Goal: Find specific page/section: Find specific page/section

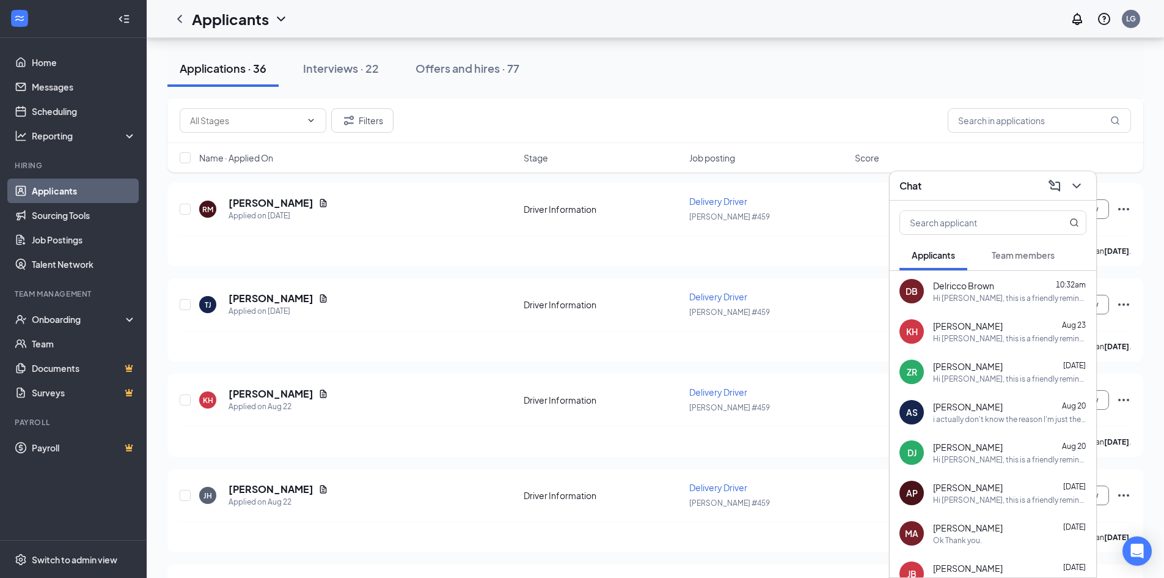
scroll to position [244, 0]
click at [686, 53] on div "Applications · 36 Interviews · 22 Offers and hires · 77" at bounding box center [655, 68] width 976 height 37
click at [1072, 186] on icon "ChevronDown" at bounding box center [1077, 185] width 15 height 15
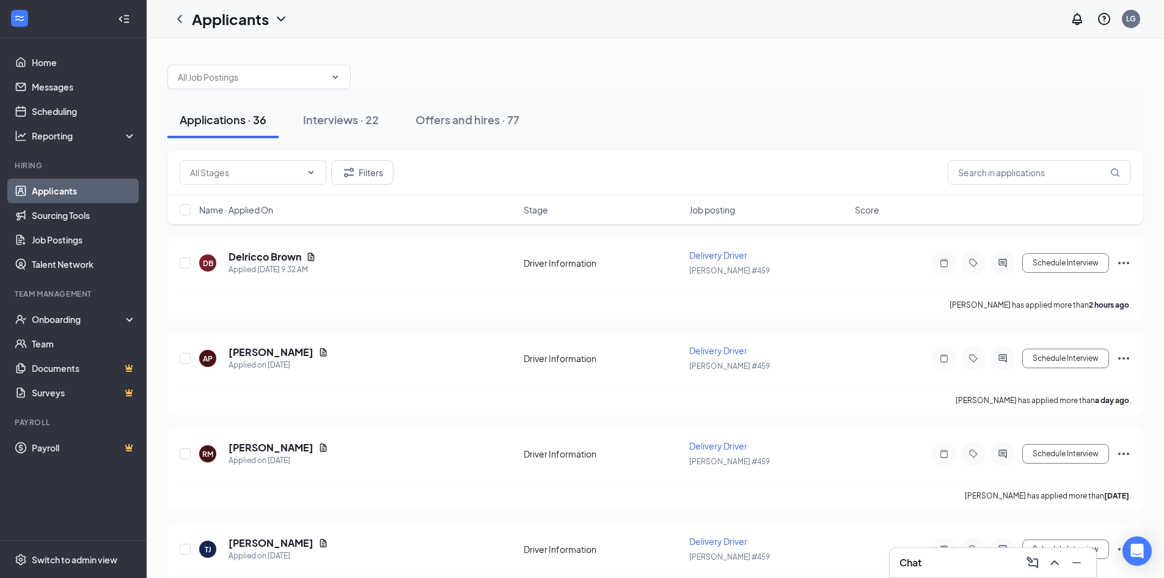
click at [928, 570] on div "Chat" at bounding box center [993, 563] width 187 height 20
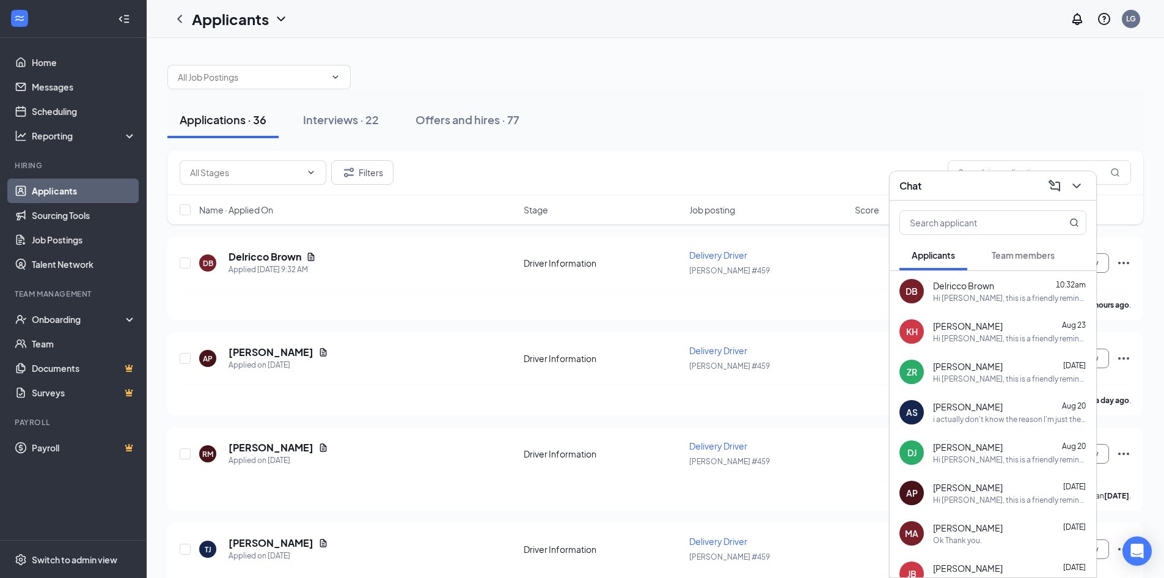
drag, startPoint x: 970, startPoint y: 178, endPoint x: 954, endPoint y: 182, distance: 16.3
click at [971, 180] on div "Chat" at bounding box center [993, 185] width 187 height 19
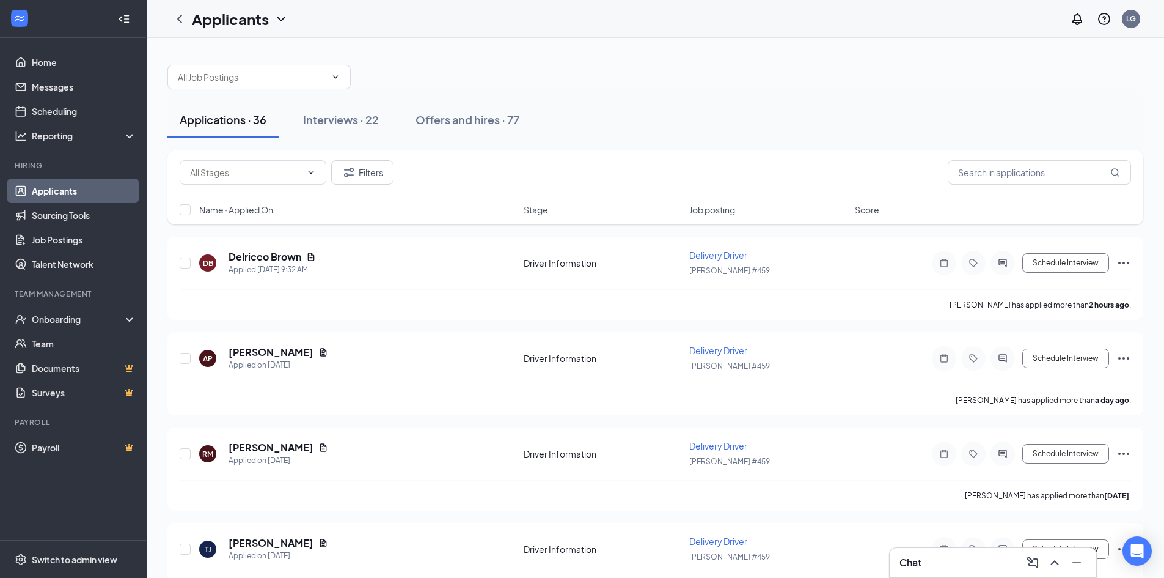
click at [948, 559] on div "Chat" at bounding box center [993, 563] width 187 height 20
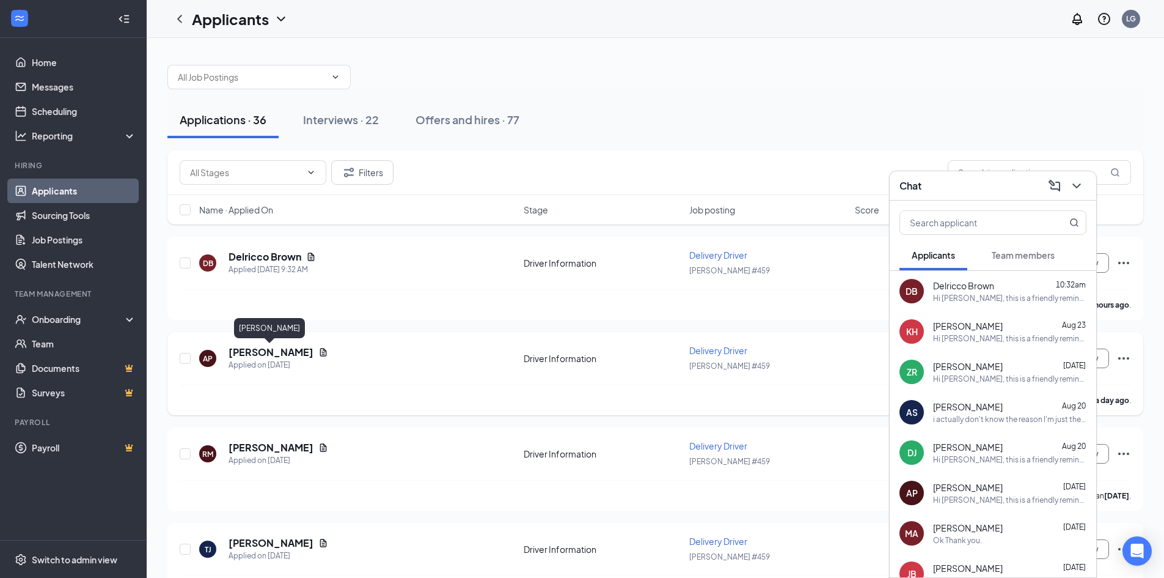
click at [249, 350] on h5 "[PERSON_NAME]" at bounding box center [271, 351] width 85 height 13
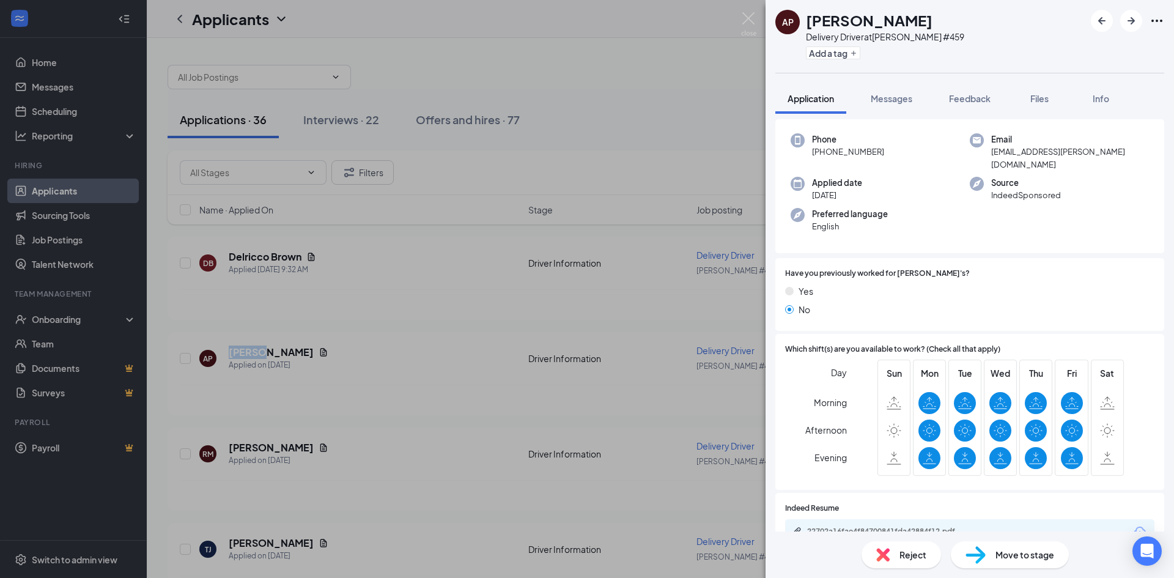
scroll to position [183, 0]
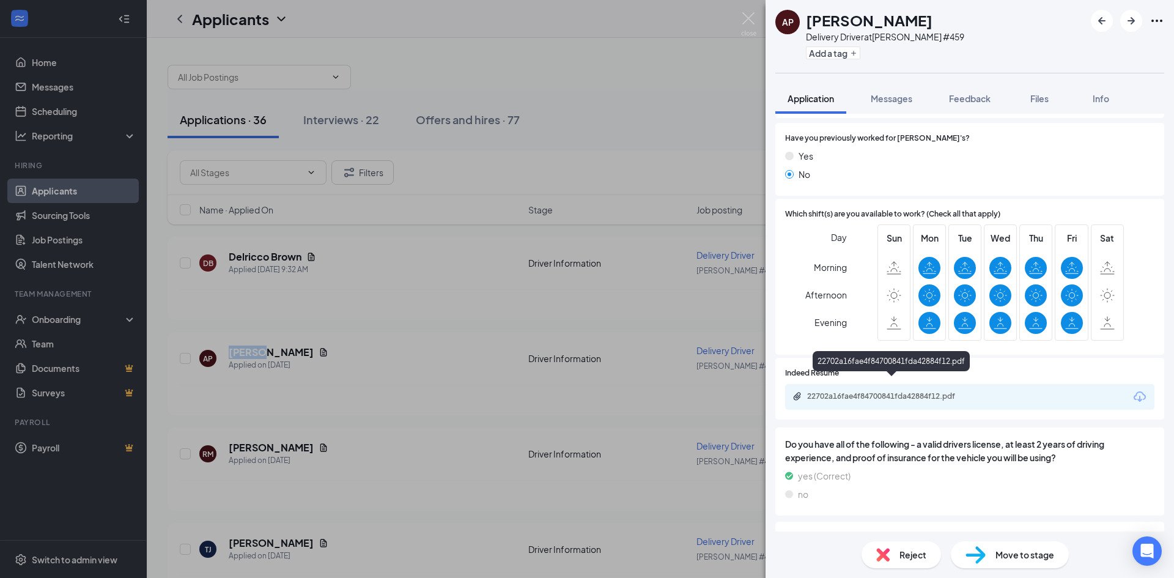
click at [933, 391] on div "22702a16fae4f84700841fda42884f12.pdf" at bounding box center [892, 396] width 171 height 10
